Goal: Task Accomplishment & Management: Use online tool/utility

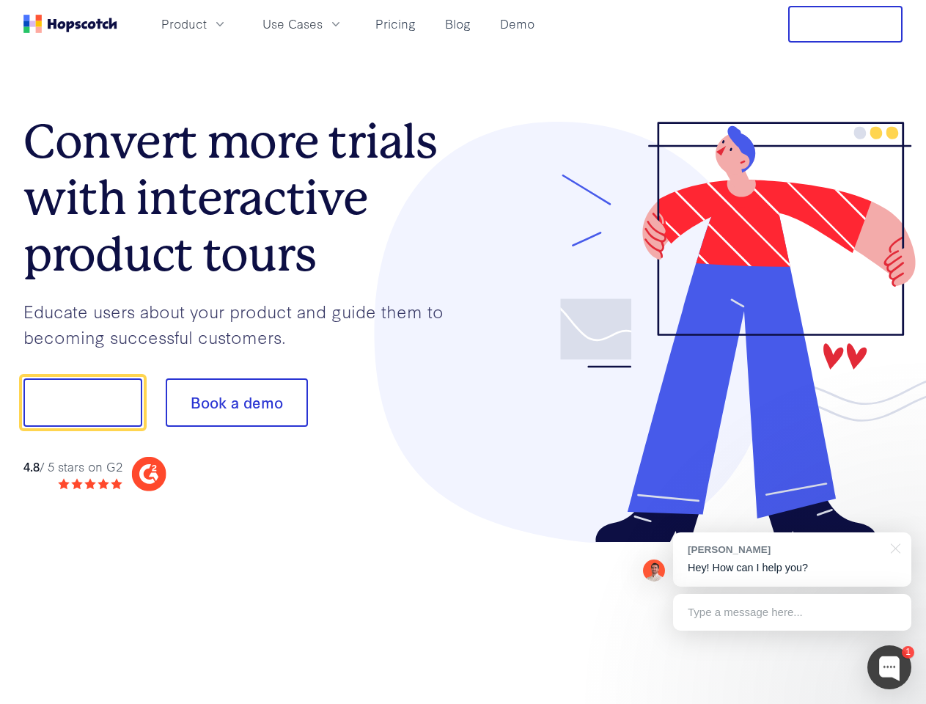
click at [463, 352] on div at bounding box center [683, 333] width 440 height 422
click at [207, 23] on span "Product" at bounding box center [183, 24] width 45 height 18
click at [323, 23] on span "Use Cases" at bounding box center [292, 24] width 60 height 18
click at [845, 24] on button "Free Trial" at bounding box center [845, 24] width 114 height 37
click at [82, 402] on button "Show me!" at bounding box center [82, 402] width 119 height 48
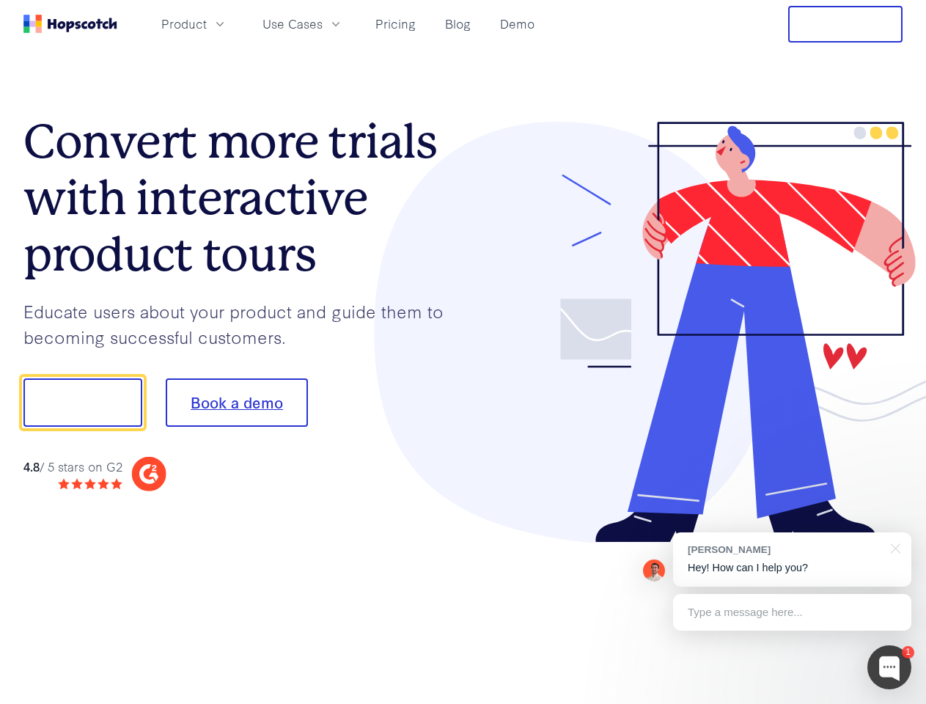
click at [236, 402] on button "Book a demo" at bounding box center [237, 402] width 142 height 48
click at [889, 667] on div at bounding box center [889, 667] width 44 height 44
click at [792, 559] on div "[PERSON_NAME] Hey! How can I help you?" at bounding box center [792, 559] width 238 height 54
click at [893, 547] on div at bounding box center [773, 400] width 275 height 489
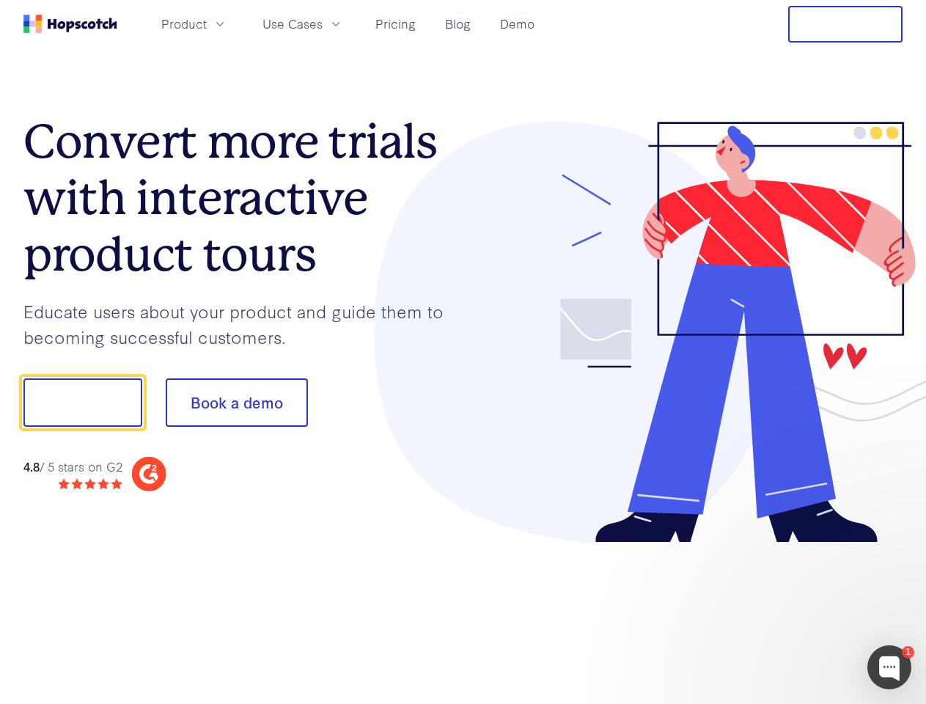
click at [792, 612] on div at bounding box center [773, 499] width 275 height 292
